Goal: Navigation & Orientation: Understand site structure

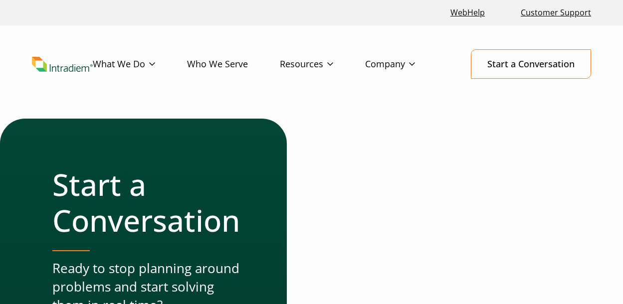
click at [407, 64] on link "Company" at bounding box center [406, 64] width 82 height 29
